Goal: Task Accomplishment & Management: Manage account settings

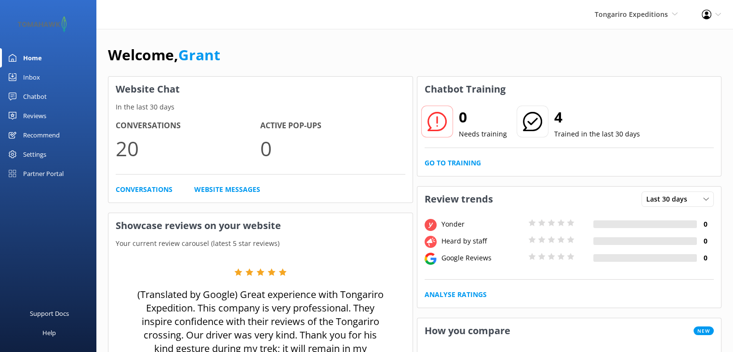
click at [35, 96] on div "Chatbot" at bounding box center [35, 96] width 24 height 19
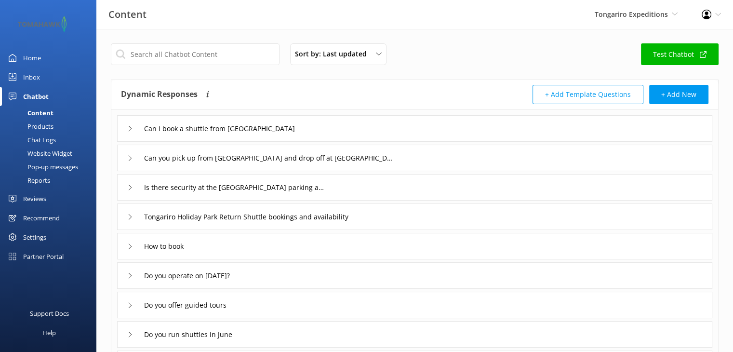
click at [37, 151] on div "Website Widget" at bounding box center [39, 153] width 67 height 13
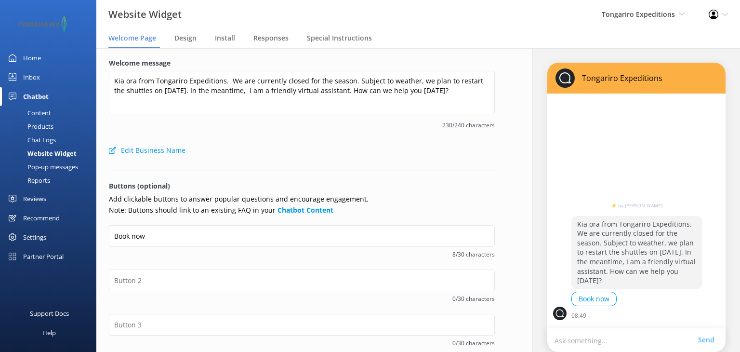
click at [575, 260] on p "Kia ora from Tongariro Expeditions. We are currently closed for the season. Sub…" at bounding box center [637, 252] width 131 height 73
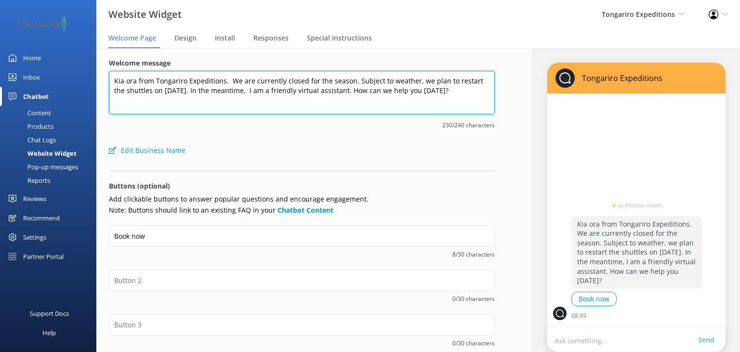
click at [195, 92] on textarea "Kia ora from Tongariro Expeditions. We are currently closed for the season. Sub…" at bounding box center [302, 92] width 386 height 43
click at [223, 89] on textarea "Kia ora from Tongariro Expeditions. We are currently closed for the season. Sub…" at bounding box center [302, 92] width 386 height 43
drag, startPoint x: 126, startPoint y: 89, endPoint x: 114, endPoint y: 89, distance: 12.1
click at [114, 89] on textarea "Kia ora from Tongariro Expeditions. We are currently closed for the season. Sub…" at bounding box center [302, 92] width 386 height 43
click at [264, 91] on textarea "Kia ora from Tongariro Expeditions. We are currently closed for the season. Sub…" at bounding box center [302, 92] width 386 height 43
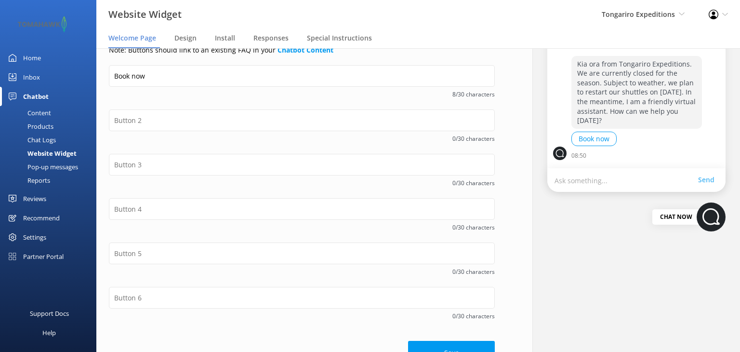
scroll to position [183, 0]
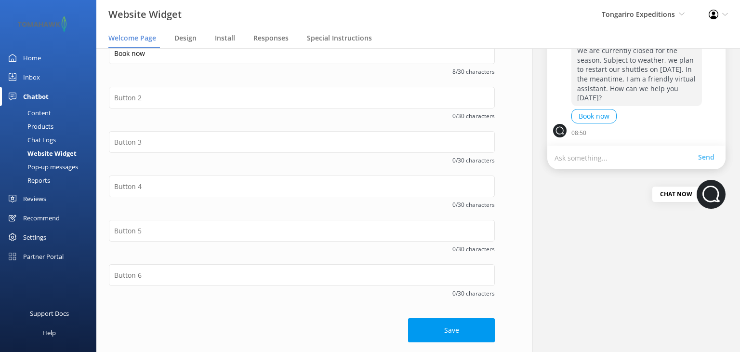
click at [434, 331] on button "Save" at bounding box center [451, 330] width 87 height 24
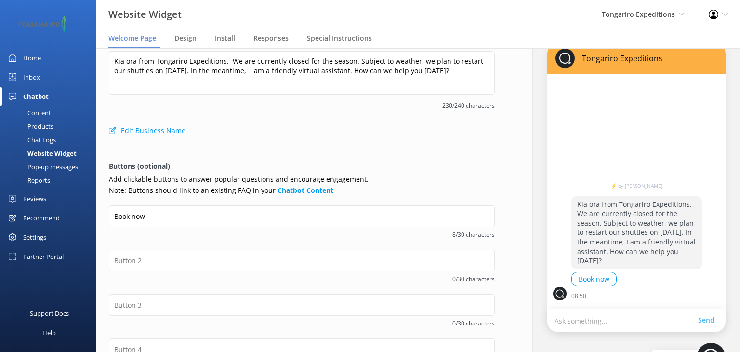
scroll to position [0, 0]
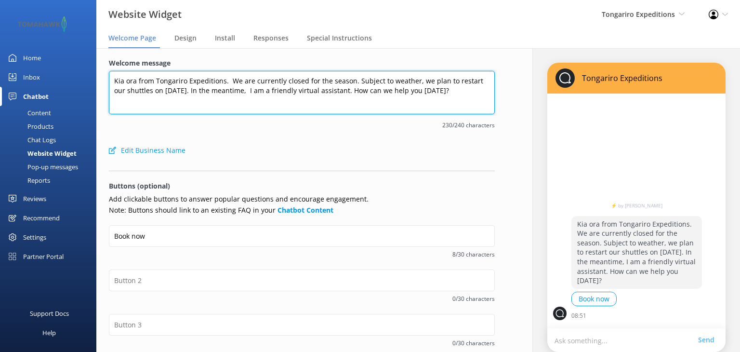
drag, startPoint x: 351, startPoint y: 81, endPoint x: 229, endPoint y: 78, distance: 121.5
click at [229, 78] on textarea "Kia ora from Tongariro Expeditions. We are currently closed for the season. Sub…" at bounding box center [302, 92] width 386 height 43
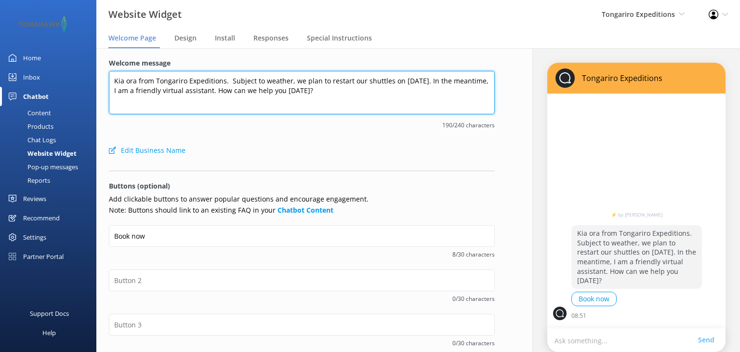
drag, startPoint x: 386, startPoint y: 80, endPoint x: 292, endPoint y: 81, distance: 93.5
click at [292, 81] on textarea "Kia ora from Tongariro Expeditions. Subject to weather, we plan to restart our …" at bounding box center [302, 92] width 386 height 43
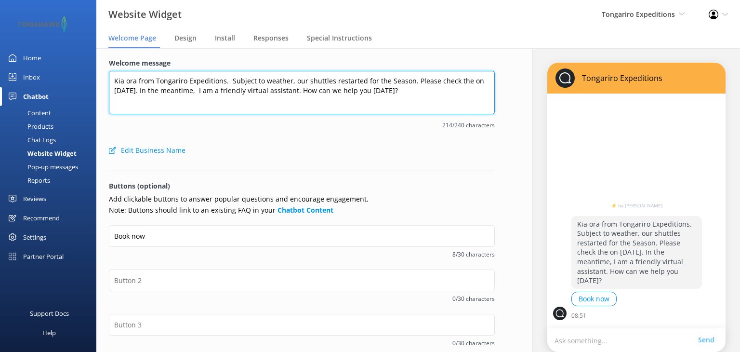
click at [465, 81] on textarea "Kia ora from Tongariro Expeditions. Subject to weather, our shuttles restarted …" at bounding box center [302, 92] width 386 height 43
click at [272, 90] on textarea "Kia ora from Tongariro Expeditions. Subject to weather, our shuttles restarted …" at bounding box center [302, 92] width 386 height 43
click at [291, 81] on textarea "Kia ora from Tongariro Expeditions. Subject to weather, our shuttles restarted …" at bounding box center [302, 92] width 386 height 43
click at [189, 90] on textarea "Kia ora from Tongariro Expeditions. Great news, our shuttles restarted for the …" at bounding box center [302, 92] width 386 height 43
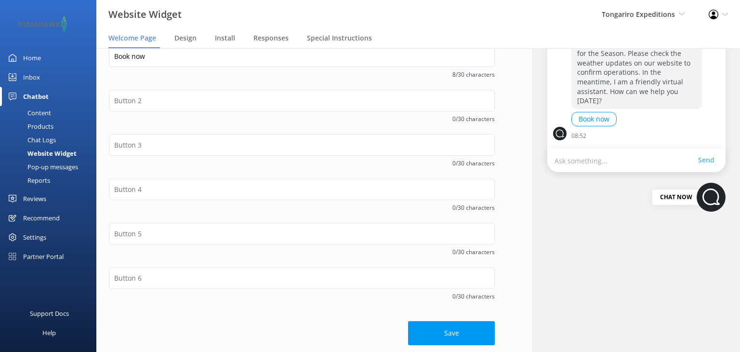
scroll to position [183, 0]
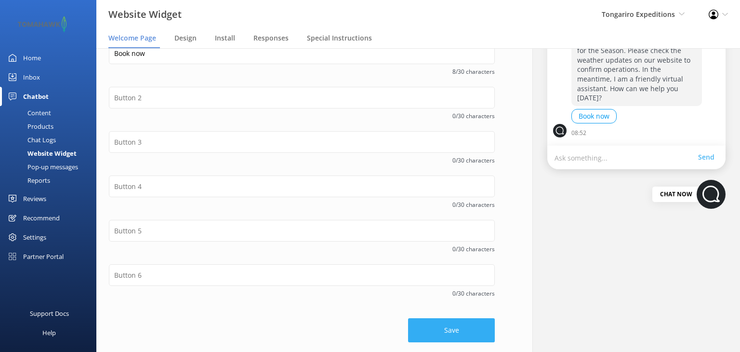
type textarea "Kia ora from Tongariro Expeditions. Great news, our shuttles restarted for the …"
click at [453, 328] on button "Save" at bounding box center [451, 330] width 87 height 24
click at [610, 197] on div "Chat now" at bounding box center [637, 194] width 178 height 50
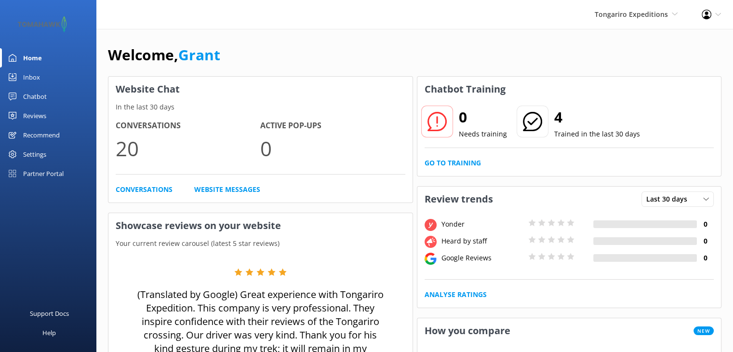
click at [38, 99] on div "Chatbot" at bounding box center [35, 96] width 24 height 19
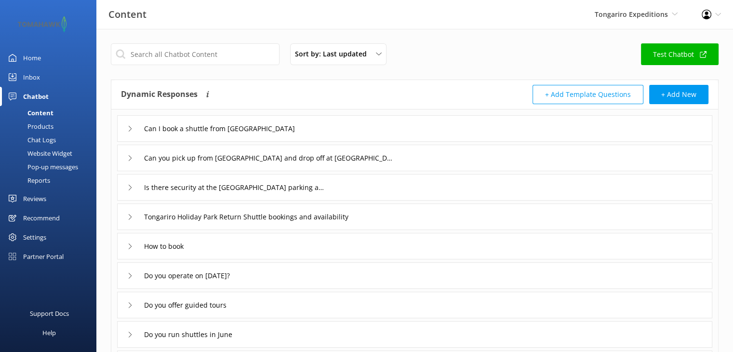
click at [43, 152] on div "Website Widget" at bounding box center [39, 153] width 67 height 13
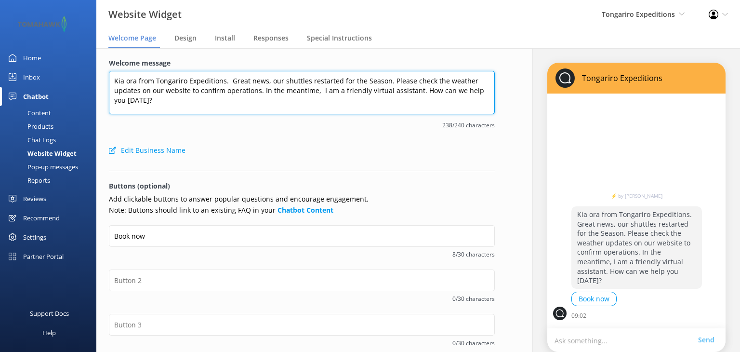
click at [336, 79] on textarea "Kia ora from Tongariro Expeditions. Great news, our shuttles restarted for the …" at bounding box center [302, 92] width 386 height 43
drag, startPoint x: 375, startPoint y: 81, endPoint x: 331, endPoint y: 79, distance: 43.9
click at [331, 79] on textarea "Kia ora from Tongariro Expeditions. Great news, our shuttles restart for the Se…" at bounding box center [302, 92] width 386 height 43
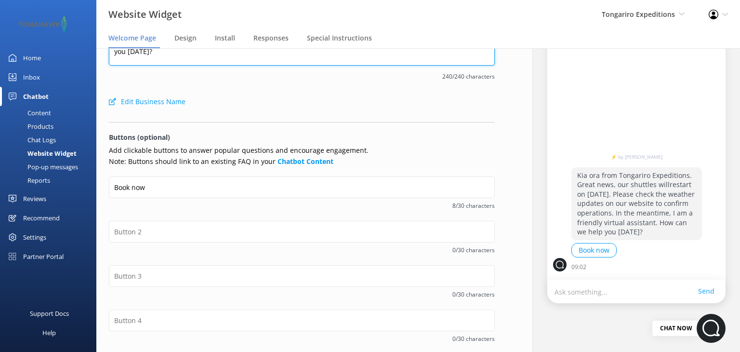
scroll to position [183, 0]
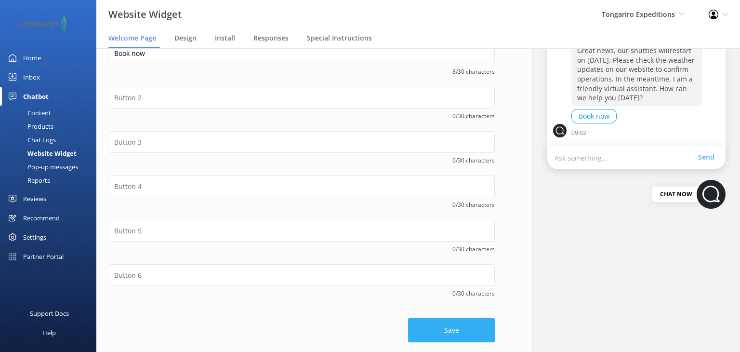
click at [445, 331] on button "Save" at bounding box center [451, 330] width 87 height 24
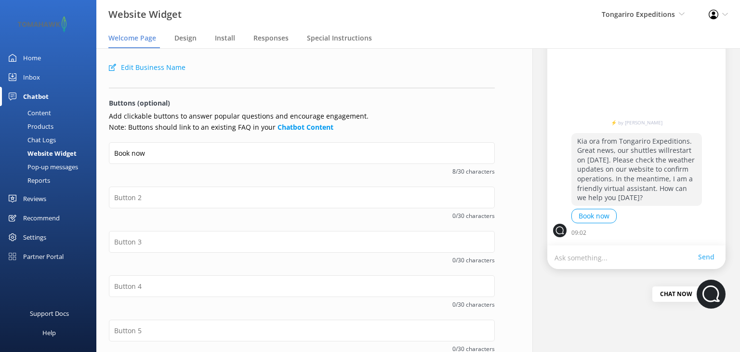
scroll to position [0, 0]
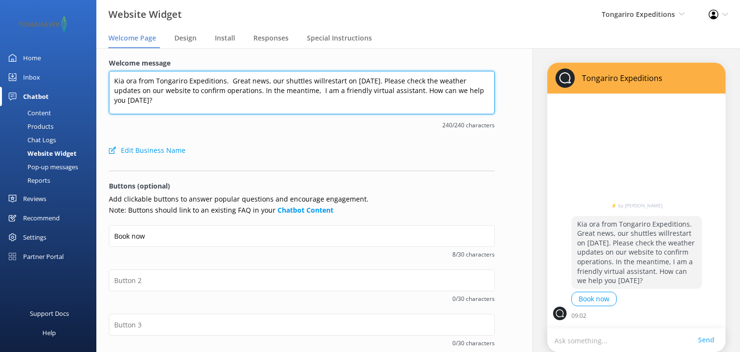
click at [318, 81] on textarea "Kia ora from Tongariro Expeditions. Great news, our shuttles willrestart on Oct…" at bounding box center [302, 92] width 386 height 43
click at [282, 81] on textarea "Kia ora from Tongariro Expeditions. Great news, our shuttles willrestart on Oct…" at bounding box center [302, 92] width 386 height 43
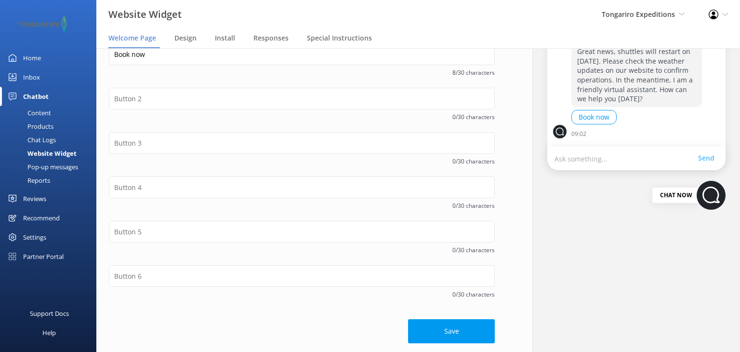
scroll to position [183, 0]
click at [447, 331] on button "Save" at bounding box center [451, 330] width 87 height 24
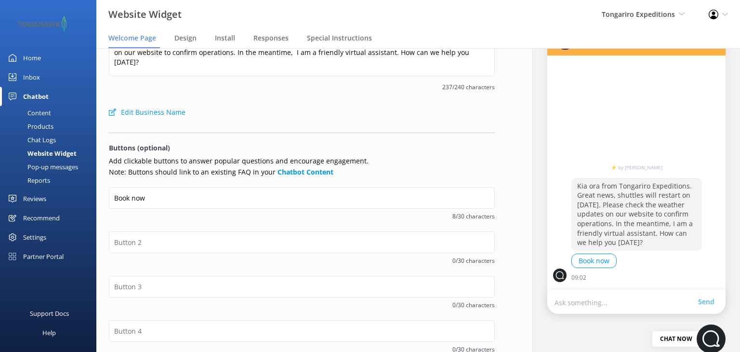
scroll to position [0, 0]
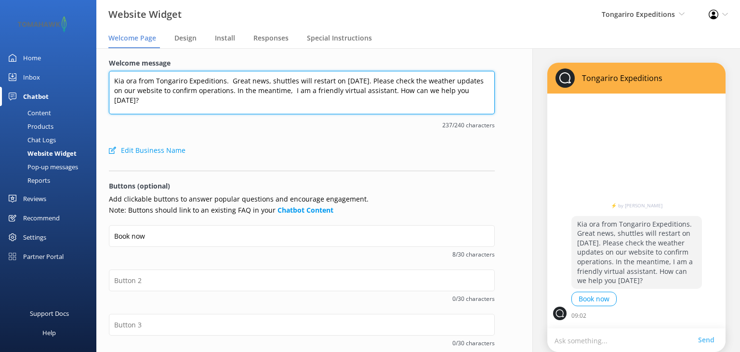
drag, startPoint x: 378, startPoint y: 80, endPoint x: 297, endPoint y: 79, distance: 81.0
click at [297, 79] on textarea "Kia ora from Tongariro Expeditions. Great news, shuttles will restart on Octobe…" at bounding box center [302, 92] width 386 height 43
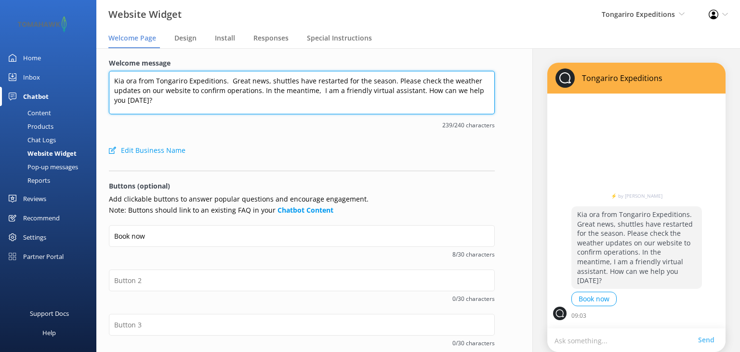
type textarea "Kia ora from Tongariro Expeditions. Great news, shuttles have restarted for the…"
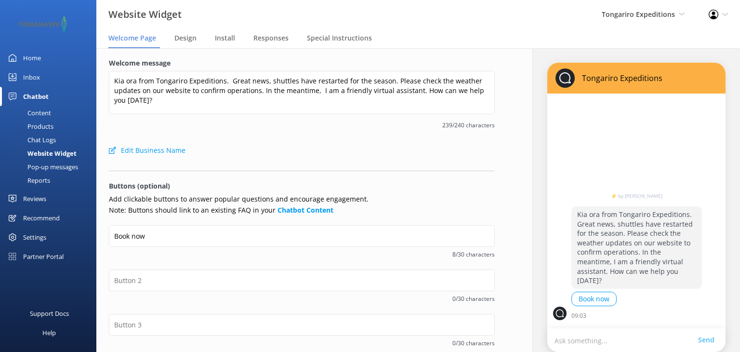
click at [421, 50] on div "Welcome message Kia ora from Tongariro Expeditions. Great news, shuttles have r…" at bounding box center [301, 291] width 411 height 486
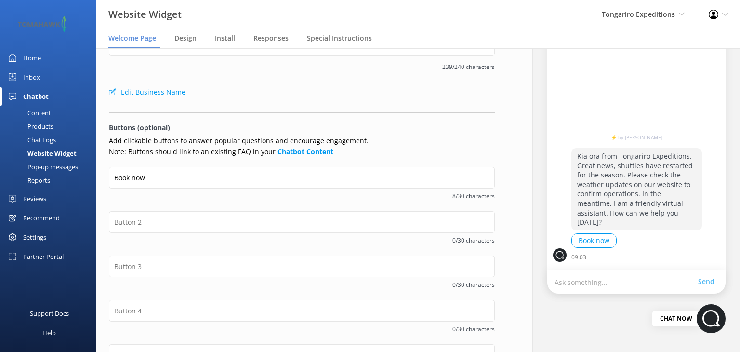
scroll to position [183, 0]
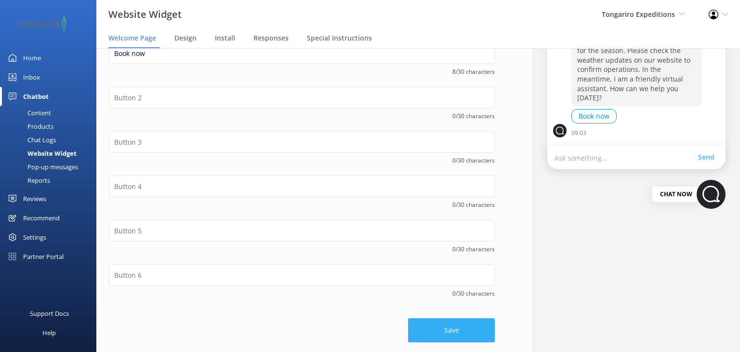
click at [445, 326] on button "Save" at bounding box center [451, 330] width 87 height 24
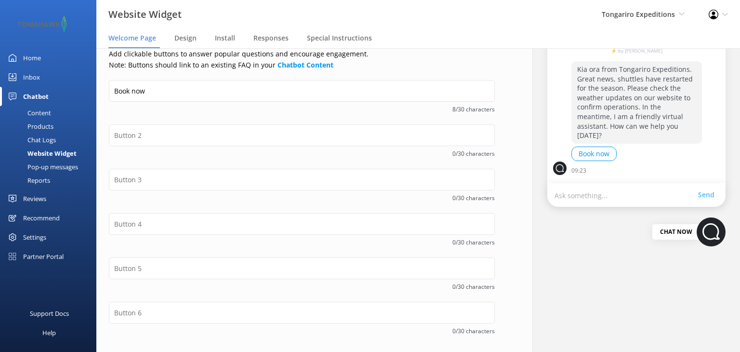
scroll to position [86, 0]
